Goal: Check status: Check status

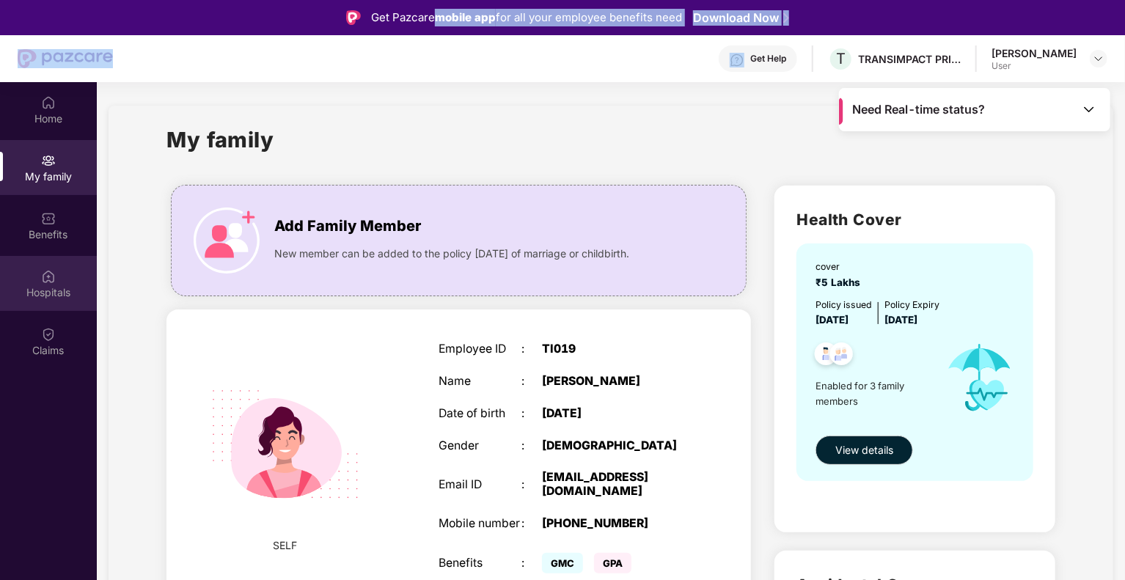
click at [54, 278] on img at bounding box center [48, 276] width 15 height 15
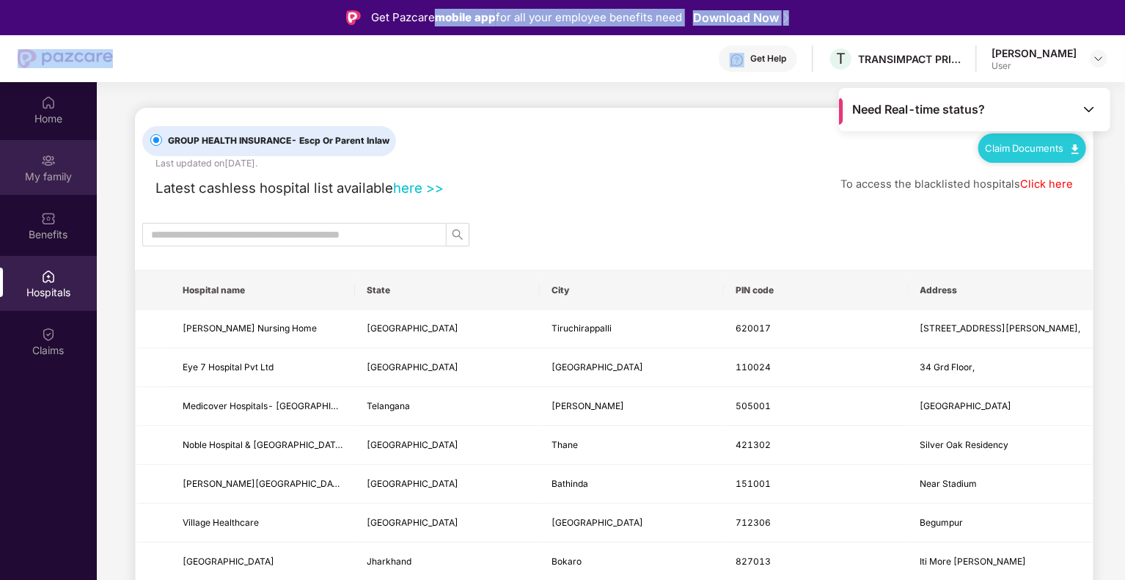
click at [54, 166] on img at bounding box center [48, 160] width 15 height 15
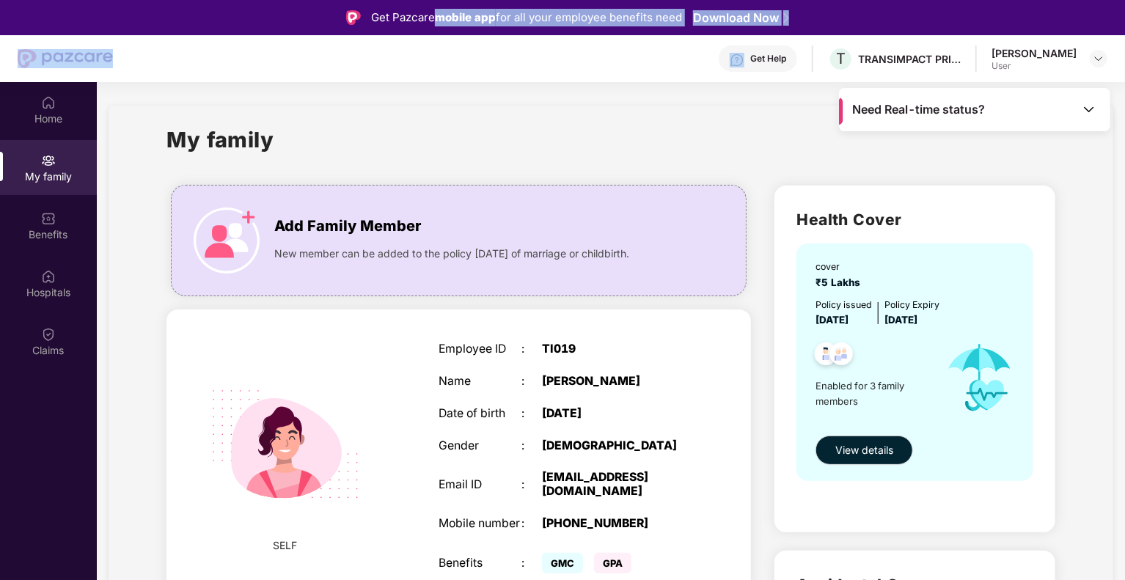
click at [1089, 106] on img at bounding box center [1089, 109] width 15 height 15
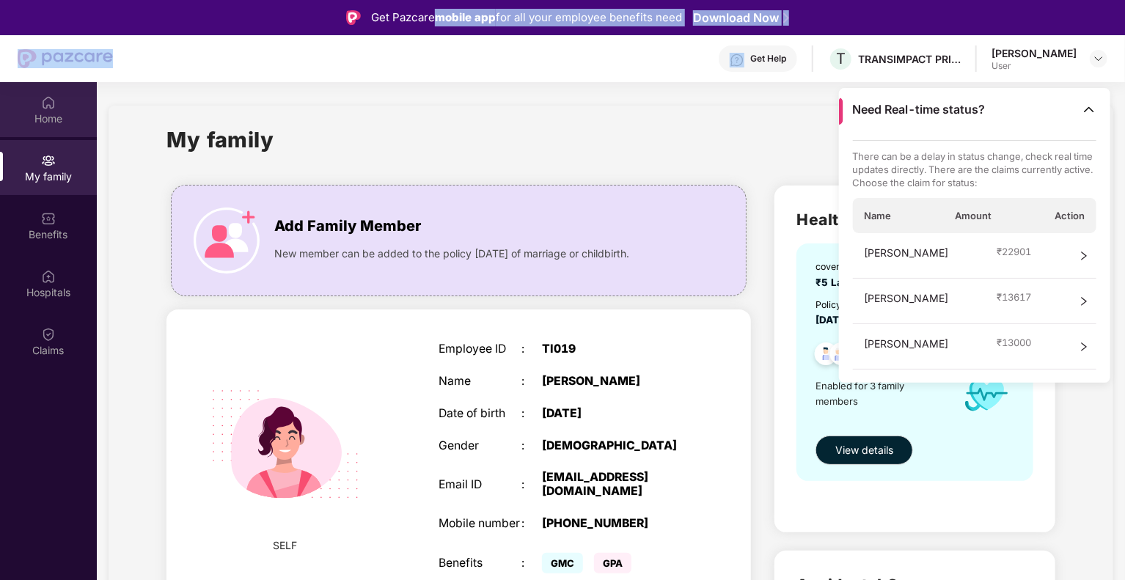
click at [50, 107] on img at bounding box center [48, 102] width 15 height 15
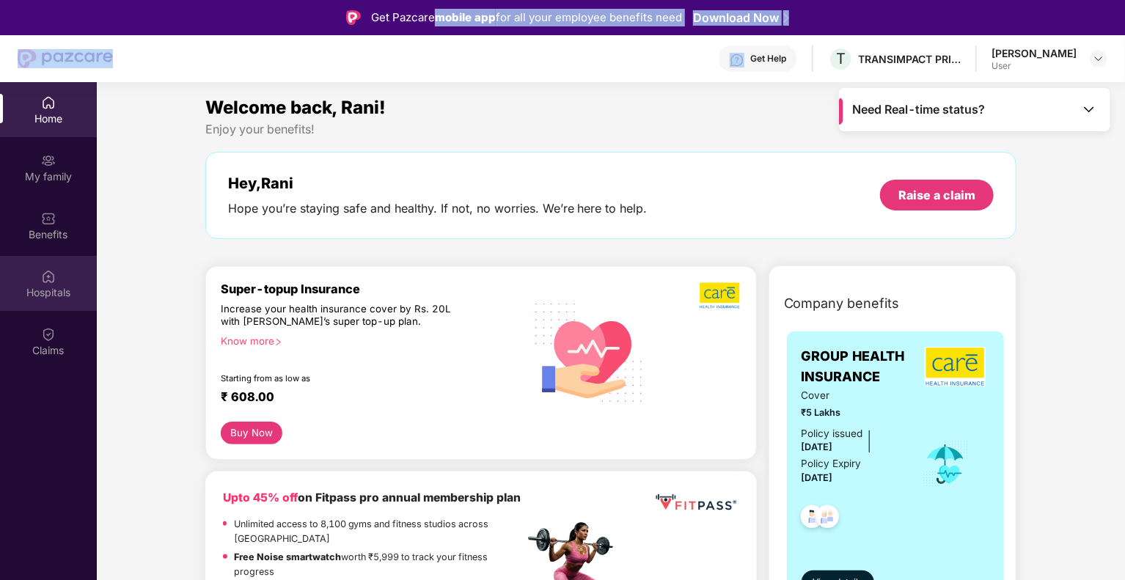
click at [45, 274] on img at bounding box center [48, 276] width 15 height 15
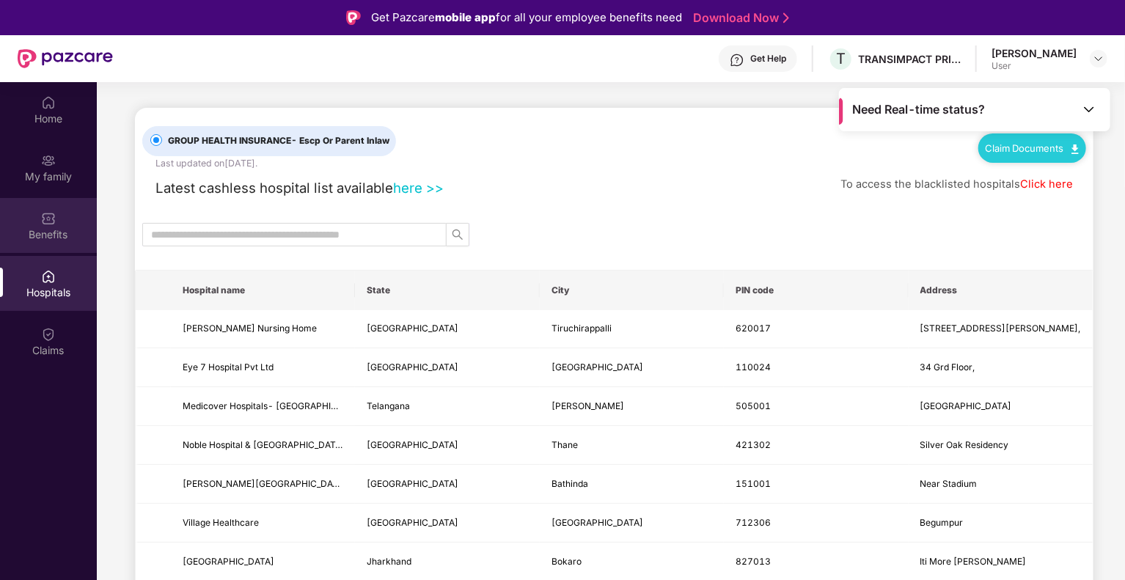
click at [50, 227] on div "Benefits" at bounding box center [48, 234] width 97 height 15
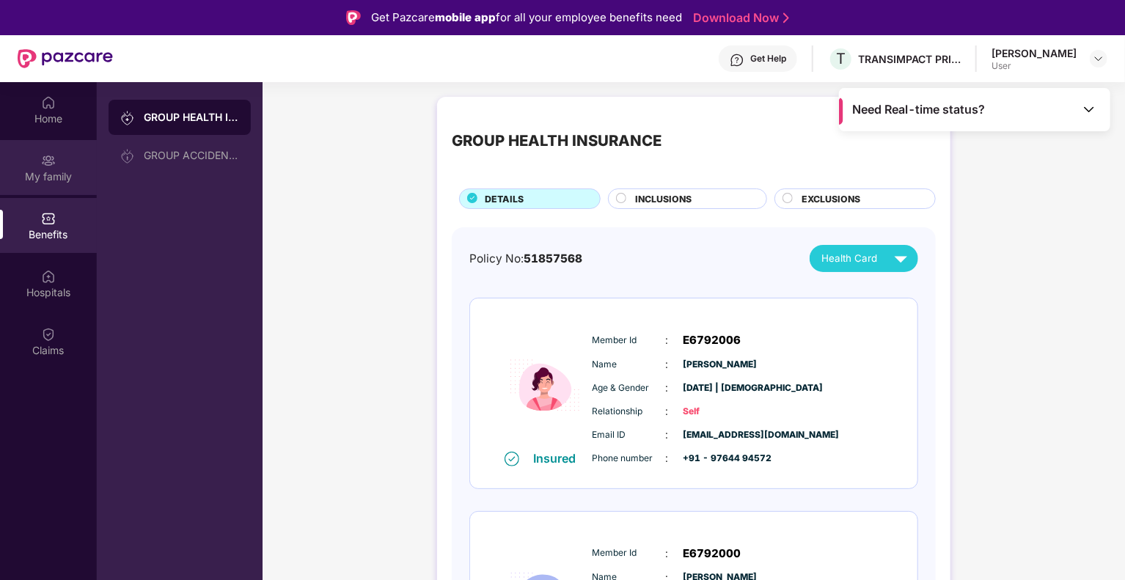
click at [50, 183] on div "My family" at bounding box center [48, 176] width 97 height 15
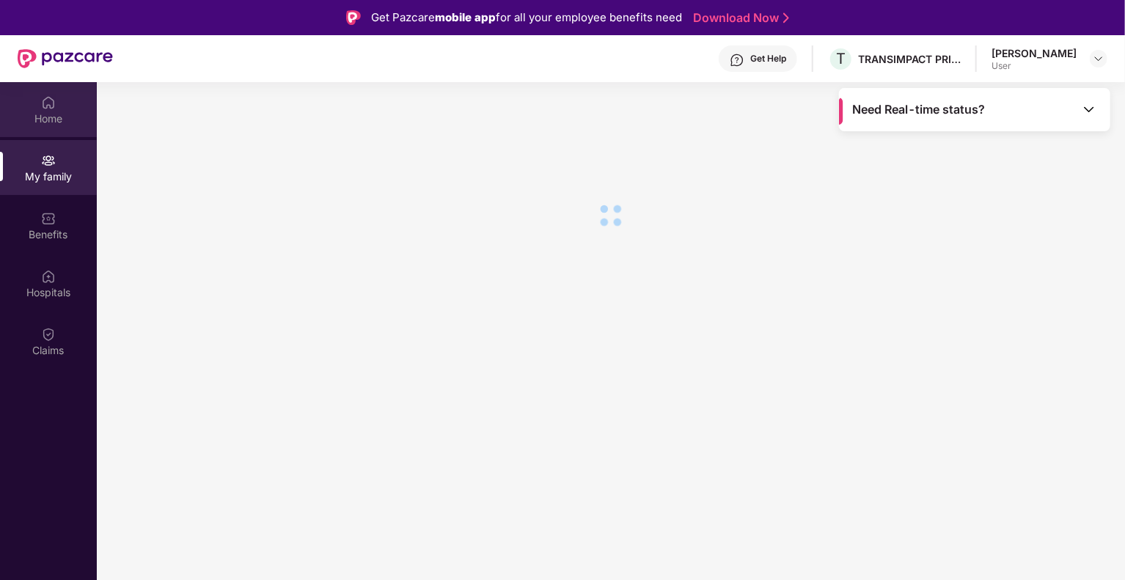
click at [45, 108] on img at bounding box center [48, 102] width 15 height 15
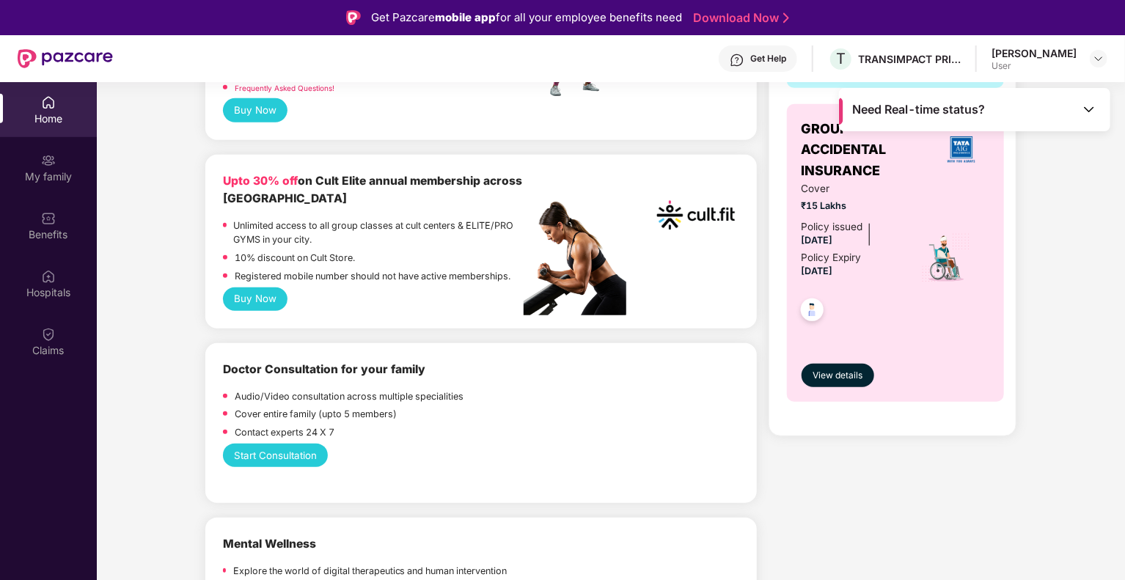
scroll to position [587, 0]
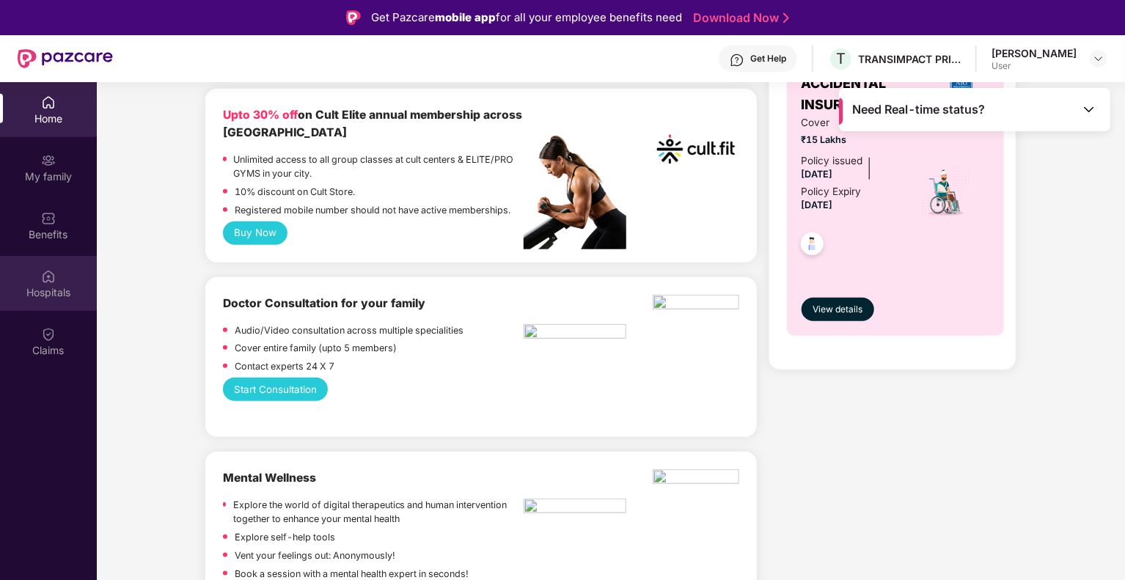
click at [47, 287] on div "Hospitals" at bounding box center [48, 292] width 97 height 15
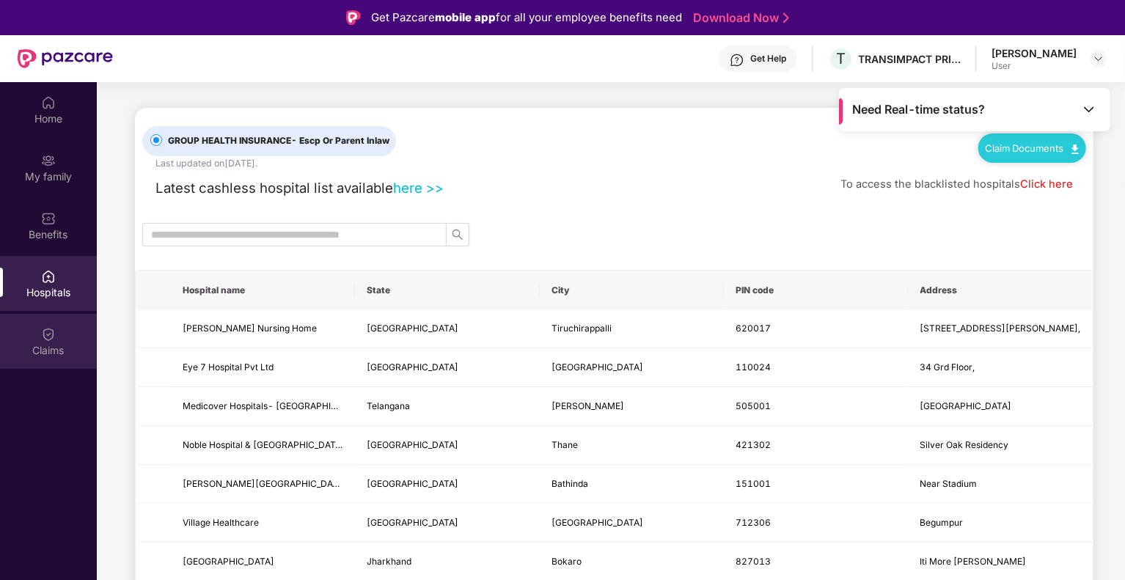
click at [59, 351] on div "Claims" at bounding box center [48, 350] width 97 height 15
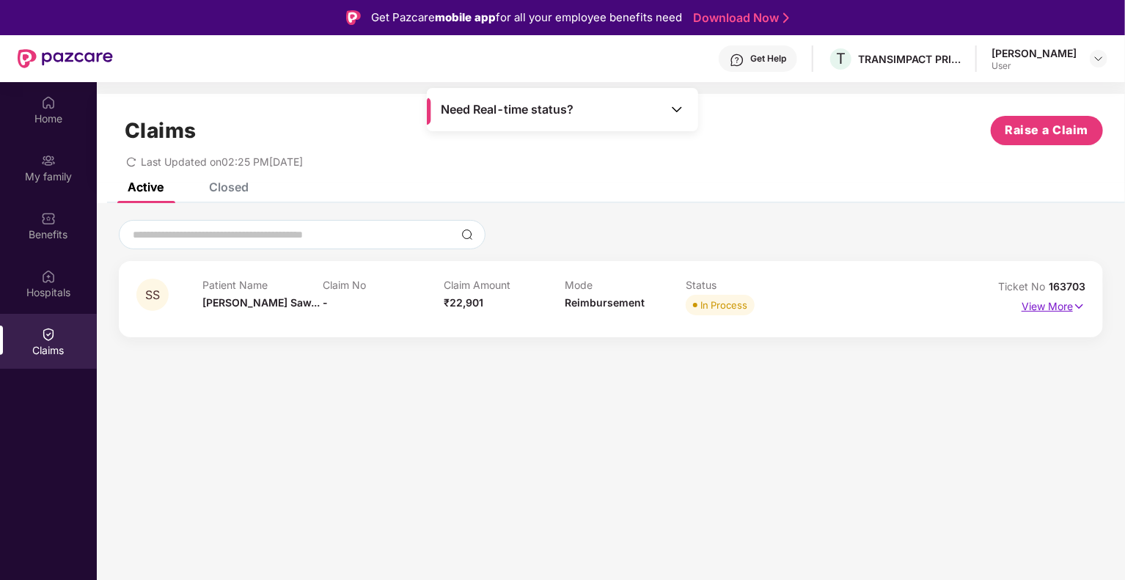
click at [1071, 307] on p "View More" at bounding box center [1054, 305] width 64 height 20
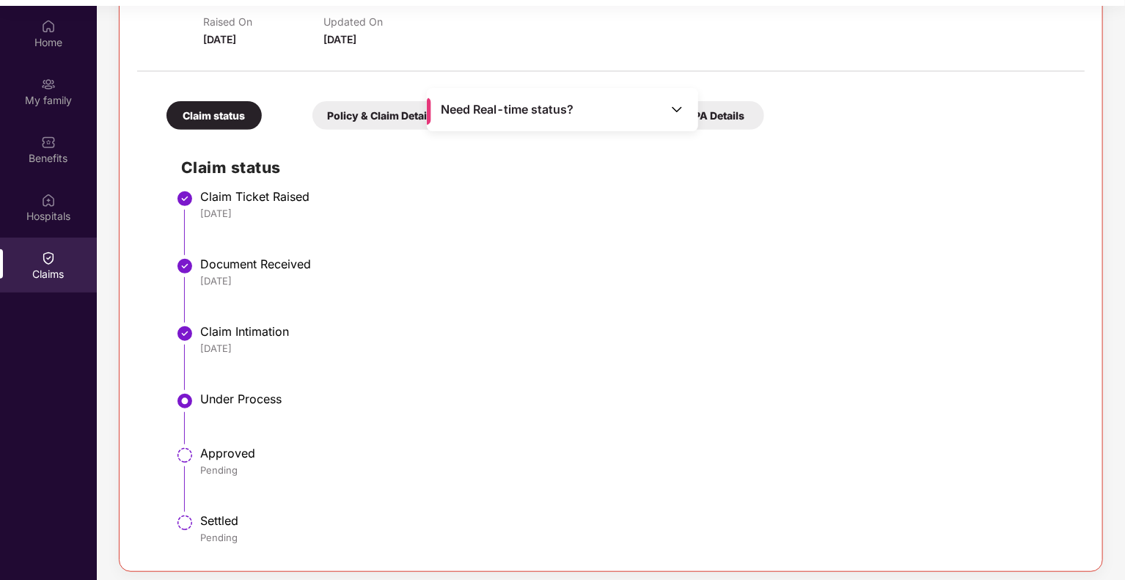
scroll to position [82, 0]
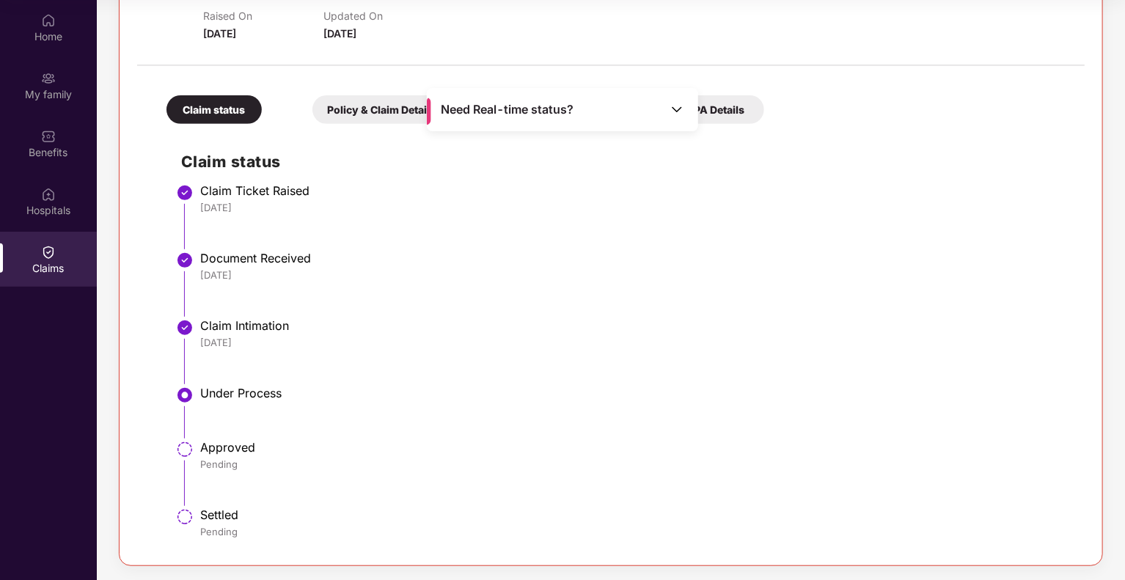
click at [253, 323] on div "Claim Intimation" at bounding box center [635, 325] width 870 height 15
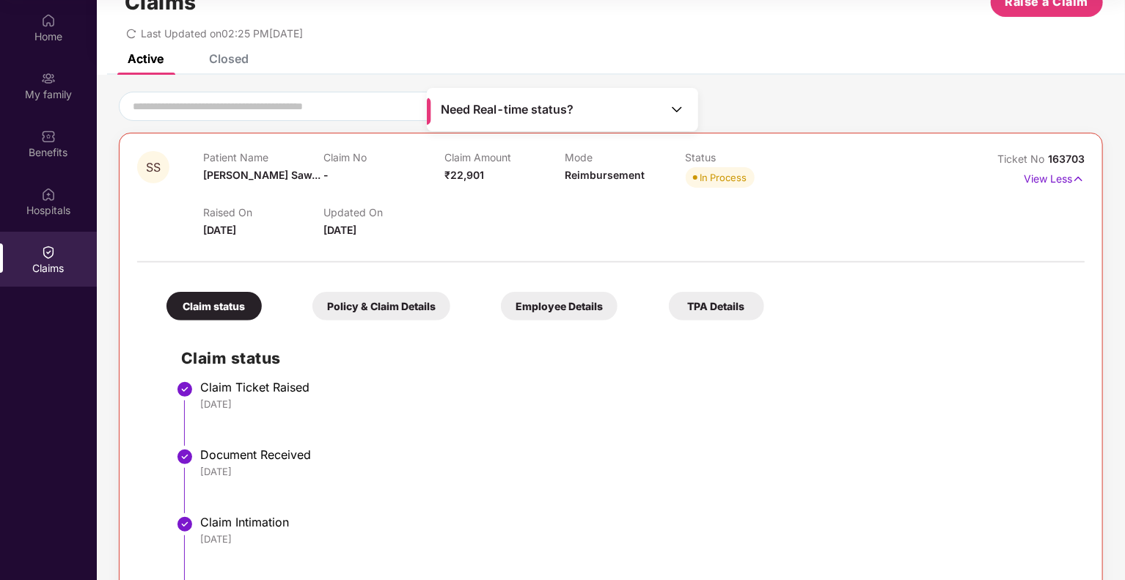
scroll to position [23, 0]
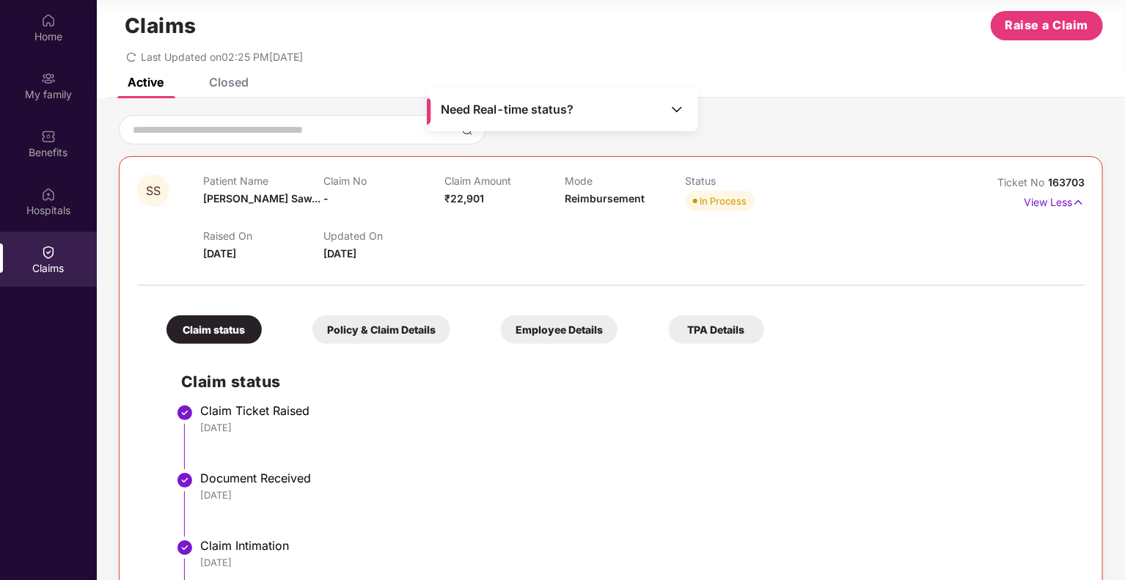
click at [393, 326] on div "Policy & Claim Details" at bounding box center [381, 329] width 138 height 29
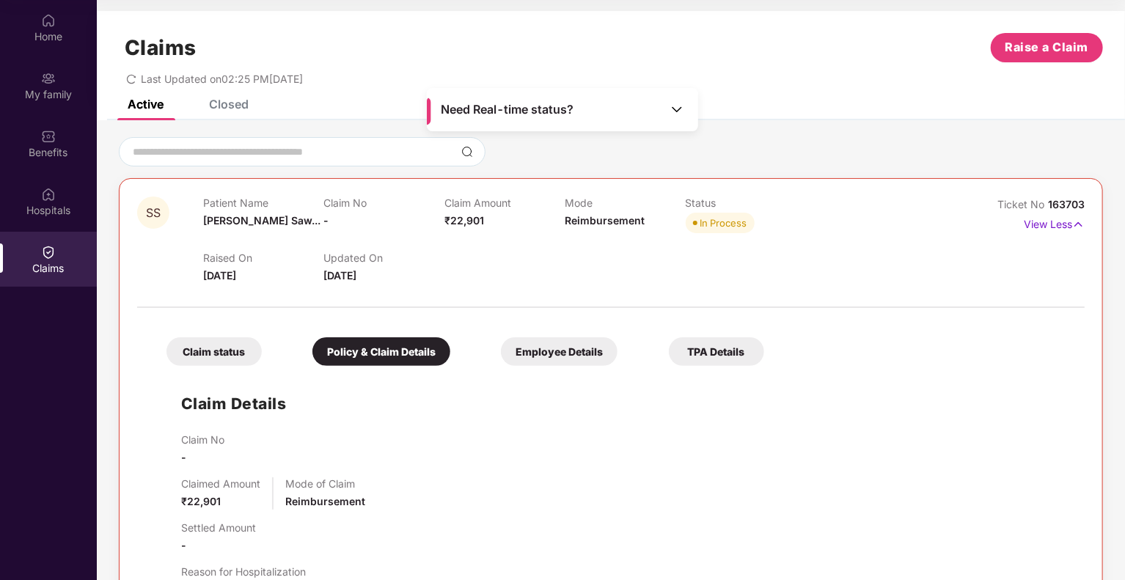
scroll to position [0, 0]
drag, startPoint x: 998, startPoint y: 207, endPoint x: 1086, endPoint y: 204, distance: 87.3
click at [1086, 204] on div "SS Patient Name [PERSON_NAME]... Claim No - Claim Amount ₹22,901 Mode Reimburse…" at bounding box center [611, 497] width 984 height 637
copy div "Ticket No 163703"
